Goal: Transaction & Acquisition: Purchase product/service

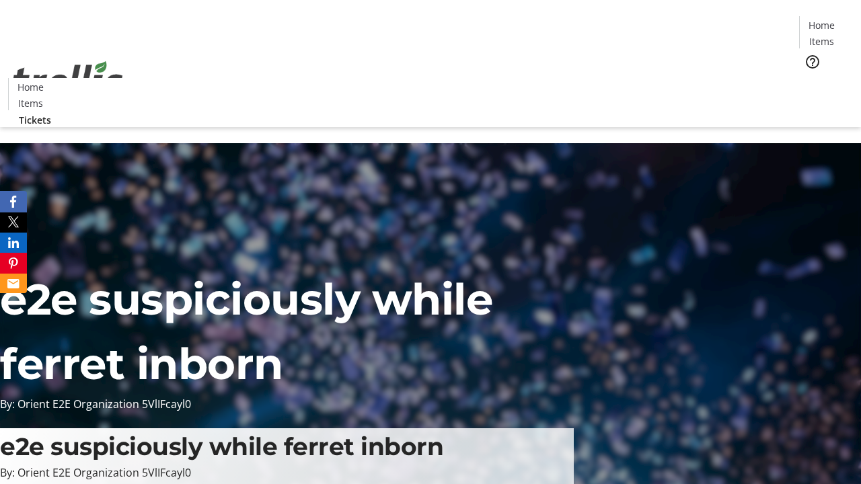
click at [810, 78] on span "Tickets" at bounding box center [826, 85] width 32 height 14
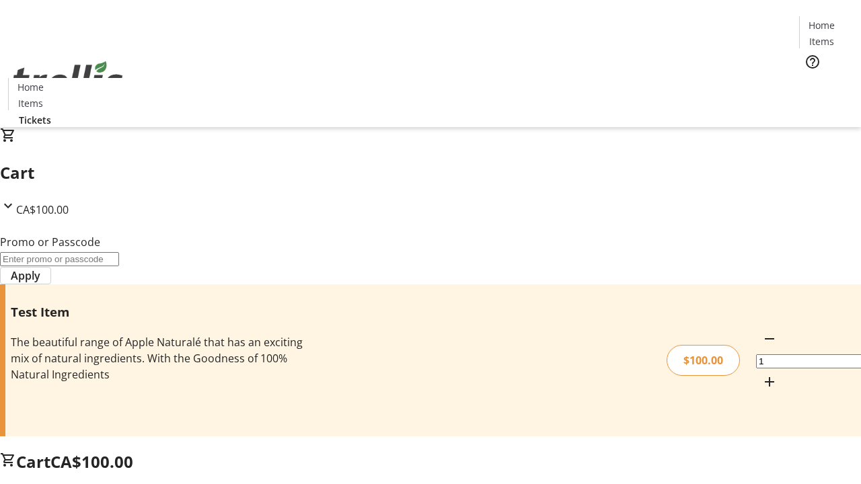
type input "PERCENT"
